Goal: Information Seeking & Learning: Learn about a topic

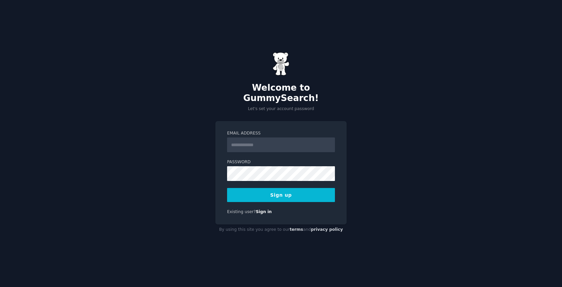
click at [264, 141] on input "Email Address" at bounding box center [281, 145] width 108 height 15
type input "**********"
click at [293, 192] on button "Sign up" at bounding box center [281, 195] width 108 height 14
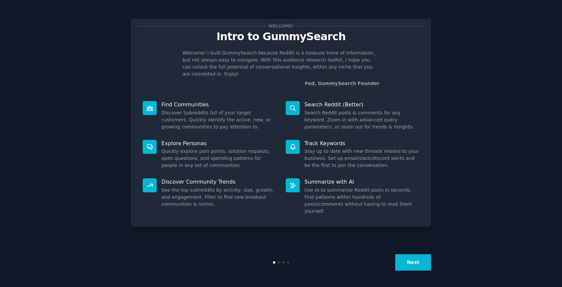
click at [522, 194] on div "Welcome! Intro to GummySearch Welcome! I built GummySearch because Reddit is a …" at bounding box center [280, 143] width 543 height 269
click at [429, 265] on button "Next" at bounding box center [413, 263] width 36 height 16
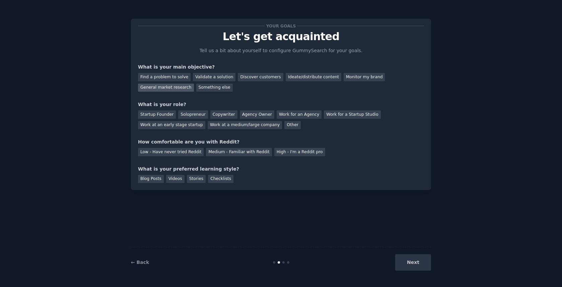
click at [167, 89] on div "General market research" at bounding box center [166, 88] width 56 height 8
click at [249, 76] on div "Discover customers" at bounding box center [260, 77] width 45 height 8
click at [158, 83] on div "Find a problem to solve Validate a solution Discover customers Ideate/distribut…" at bounding box center [281, 81] width 286 height 21
click at [158, 86] on div "General market research" at bounding box center [166, 88] width 56 height 8
click at [149, 114] on div "Startup Founder" at bounding box center [157, 115] width 38 height 8
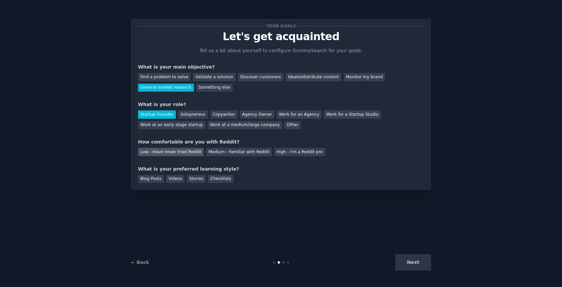
click at [168, 153] on div "Low - Have never tried Reddit" at bounding box center [171, 152] width 66 height 8
click at [215, 180] on div "Checklists" at bounding box center [220, 179] width 25 height 8
click at [417, 267] on button "Next" at bounding box center [413, 263] width 36 height 16
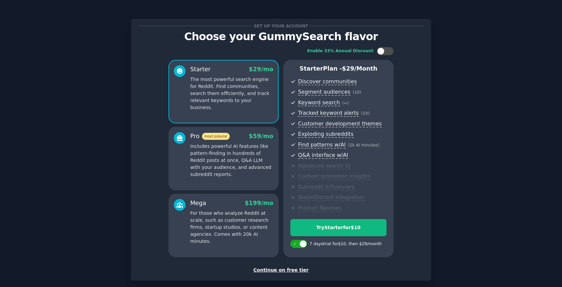
click at [293, 271] on div "Continue on free tier" at bounding box center [281, 270] width 286 height 7
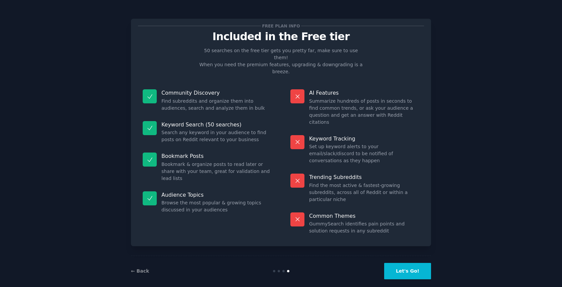
click at [400, 263] on button "Let's Go!" at bounding box center [407, 271] width 47 height 16
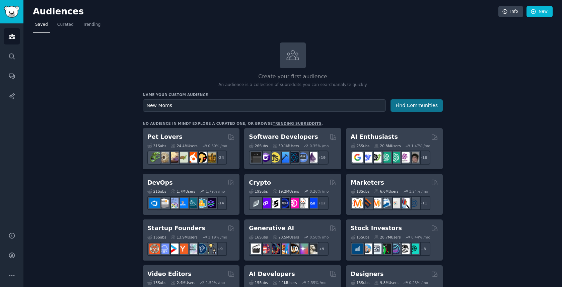
type input "New Moms"
click at [408, 103] on button "Find Communities" at bounding box center [417, 105] width 52 height 12
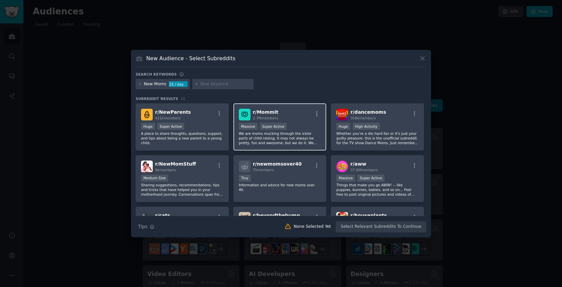
click at [287, 120] on div "r/ Mommit 2.7M members" at bounding box center [280, 115] width 82 height 12
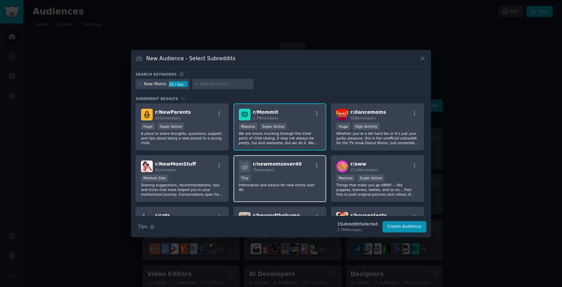
click at [293, 175] on div "Tiny" at bounding box center [280, 179] width 82 height 8
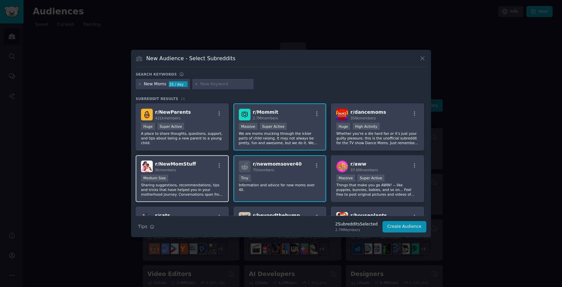
click at [211, 175] on div "Medium Size" at bounding box center [182, 179] width 82 height 8
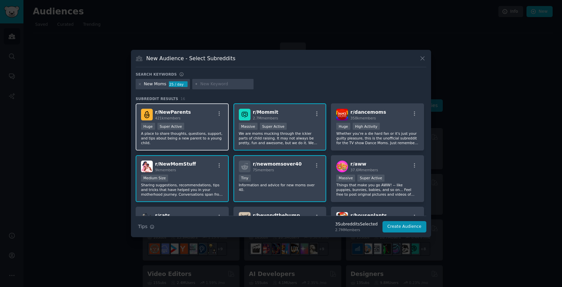
click at [204, 115] on div "r/ NewParents 421k members" at bounding box center [182, 115] width 82 height 12
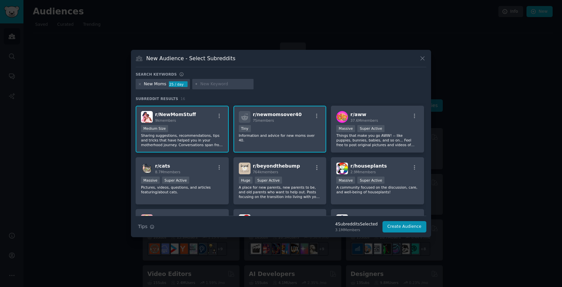
scroll to position [51, 0]
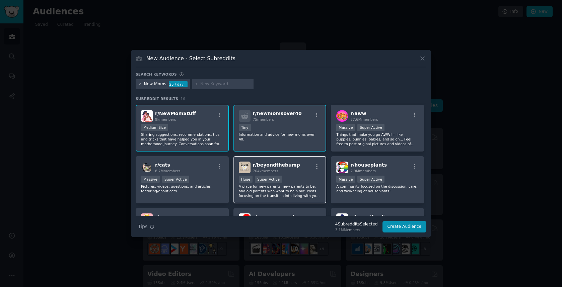
click at [287, 168] on span "r/ beyondthebump" at bounding box center [276, 164] width 47 height 5
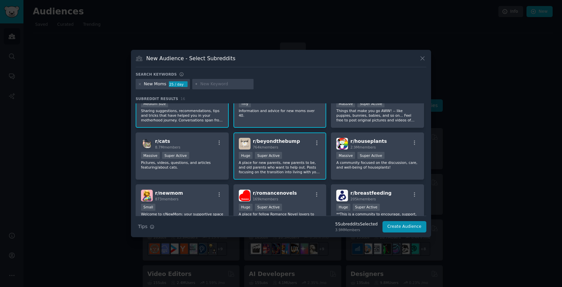
scroll to position [102, 0]
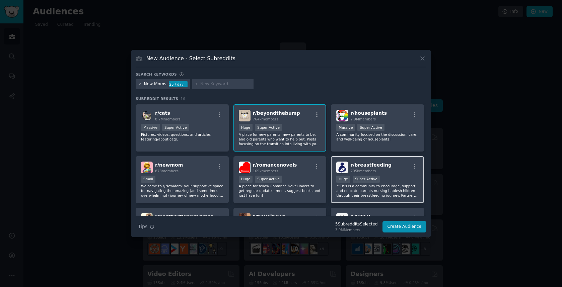
click at [407, 174] on div "r/ breastfeeding 205k members Huge Super Active **This is a community to encour…" at bounding box center [377, 179] width 93 height 47
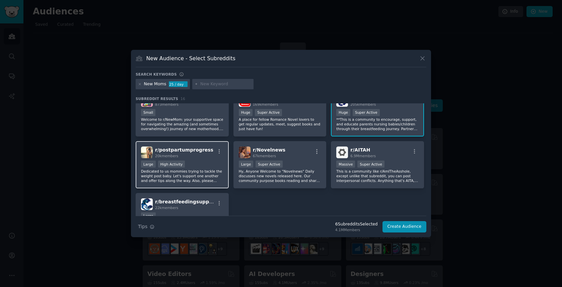
scroll to position [217, 0]
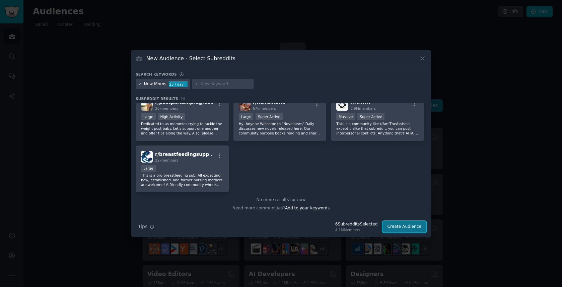
click at [413, 231] on button "Create Audience" at bounding box center [404, 226] width 44 height 11
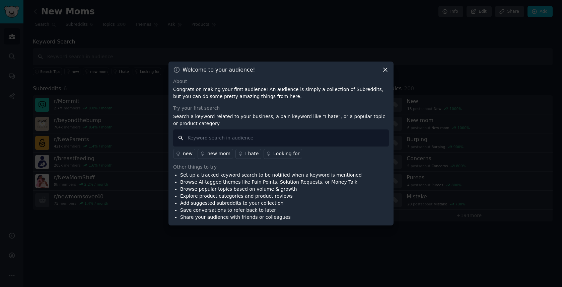
click at [206, 137] on input "text" at bounding box center [281, 138] width 216 height 17
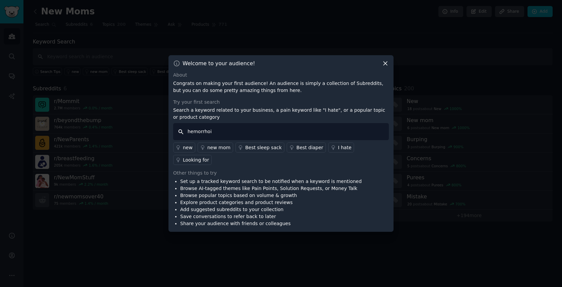
type input "hemorrhoid"
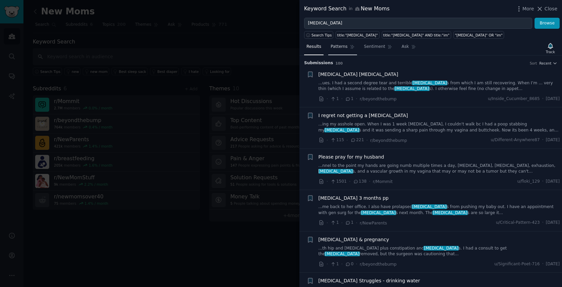
click at [339, 47] on span "Patterns" at bounding box center [339, 47] width 17 height 6
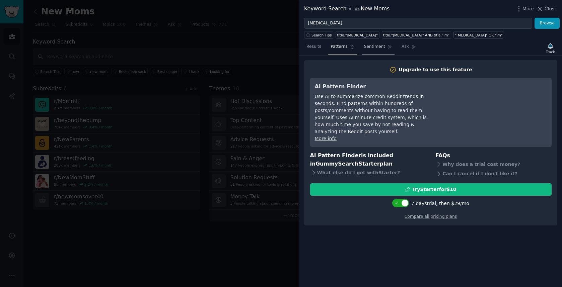
click at [368, 45] on span "Sentiment" at bounding box center [374, 47] width 21 height 6
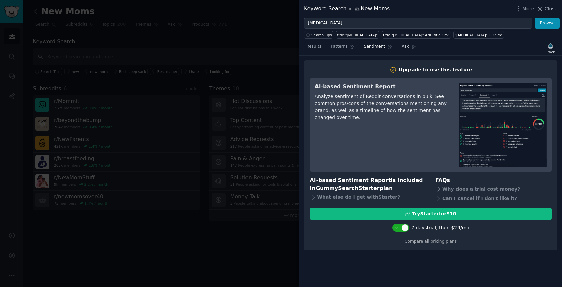
click at [403, 46] on span "Ask" at bounding box center [405, 47] width 7 height 6
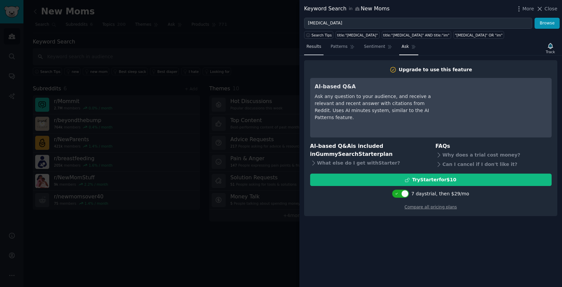
click at [316, 49] on span "Results" at bounding box center [313, 47] width 15 height 6
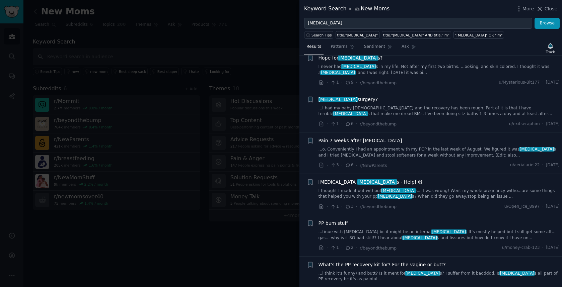
scroll to position [384, 0]
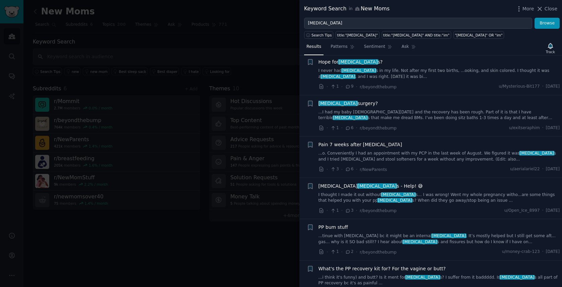
click at [356, 74] on span "hemorrhoid" at bounding box center [338, 76] width 36 height 5
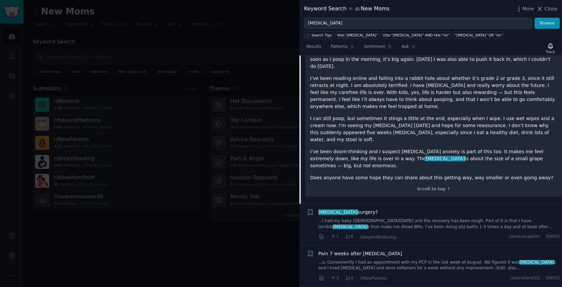
scroll to position [364, 0]
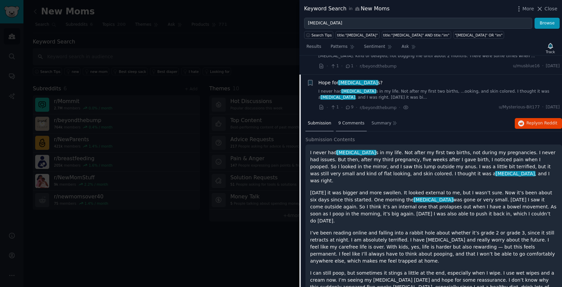
click at [357, 126] on span "9 Comments" at bounding box center [351, 124] width 26 height 6
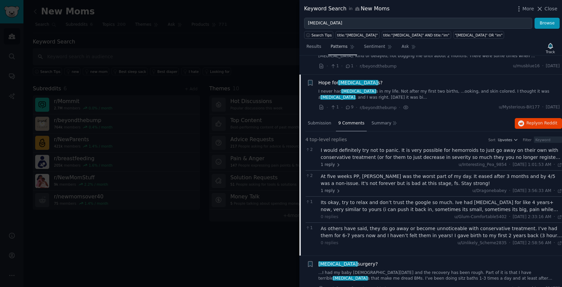
click at [340, 47] on span "Patterns" at bounding box center [339, 47] width 17 height 6
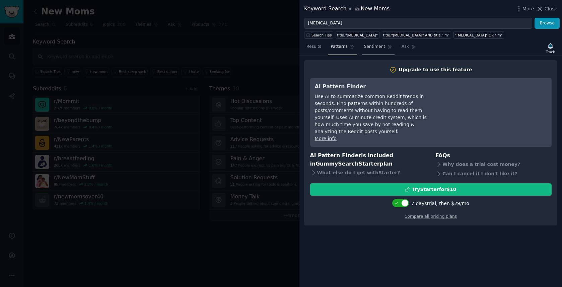
click at [369, 46] on span "Sentiment" at bounding box center [374, 47] width 21 height 6
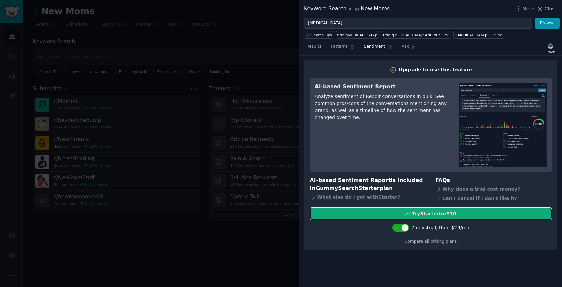
click at [449, 216] on div "Try Starter for $10" at bounding box center [434, 214] width 44 height 7
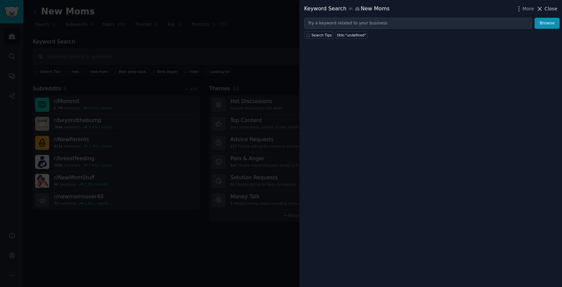
click at [549, 10] on span "Close" at bounding box center [551, 8] width 13 height 7
